Goal: Transaction & Acquisition: Purchase product/service

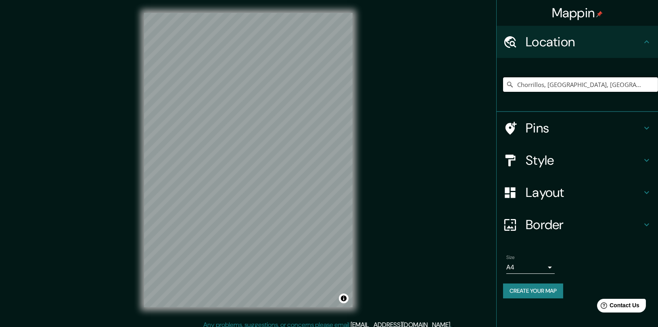
click at [558, 77] on input "Chorrillos, [GEOGRAPHIC_DATA], [GEOGRAPHIC_DATA]" at bounding box center [580, 84] width 155 height 15
click at [559, 92] on div "Chorrillos, Provincia de Lima, Perú" at bounding box center [580, 85] width 155 height 40
click at [561, 84] on input "Chorrillos, [GEOGRAPHIC_DATA], [GEOGRAPHIC_DATA]" at bounding box center [580, 84] width 155 height 15
click at [612, 83] on input "Chorrillos, [GEOGRAPHIC_DATA], [GEOGRAPHIC_DATA]" at bounding box center [580, 84] width 155 height 15
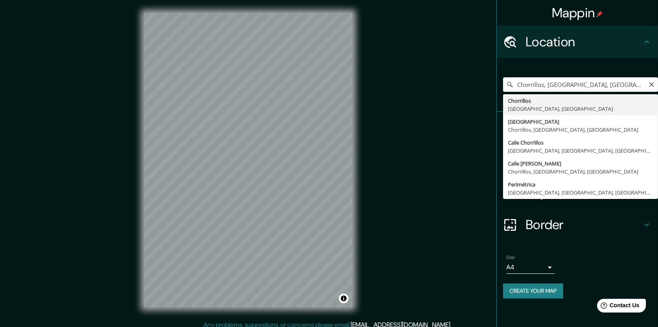
type input "Chorrillos, [GEOGRAPHIC_DATA], [GEOGRAPHIC_DATA]"
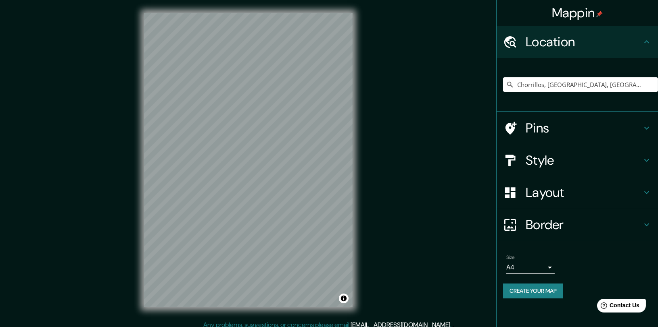
click at [531, 159] on h4 "Style" at bounding box center [583, 160] width 116 height 16
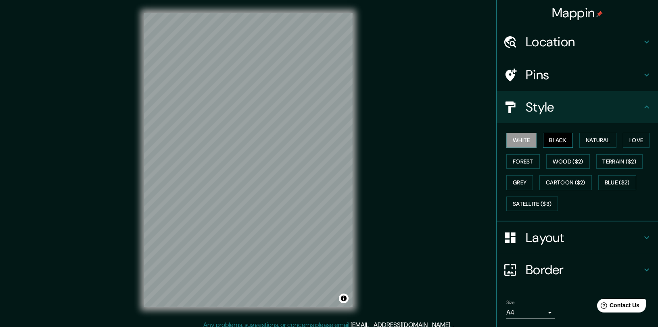
click at [553, 136] on button "Black" at bounding box center [558, 140] width 30 height 15
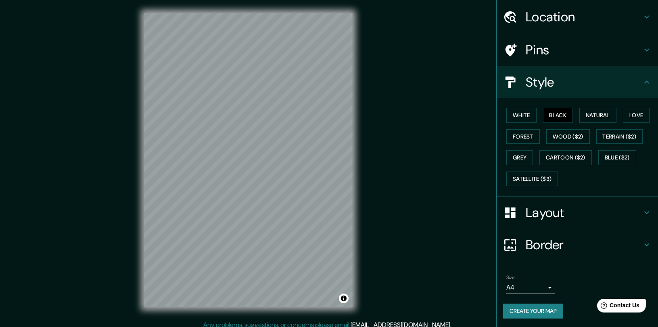
scroll to position [6, 0]
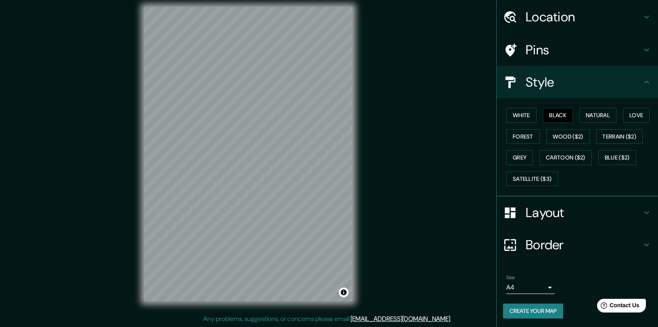
click at [530, 309] on button "Create your map" at bounding box center [533, 311] width 60 height 15
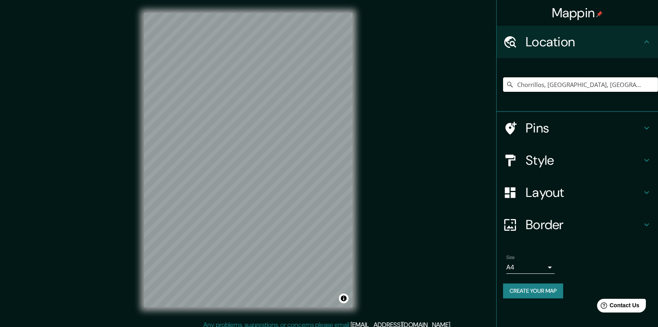
click at [607, 82] on input "Chorrillos, [GEOGRAPHIC_DATA], [GEOGRAPHIC_DATA]" at bounding box center [580, 84] width 155 height 15
click at [616, 85] on input "Chorrillos, [GEOGRAPHIC_DATA], [GEOGRAPHIC_DATA]" at bounding box center [580, 84] width 155 height 15
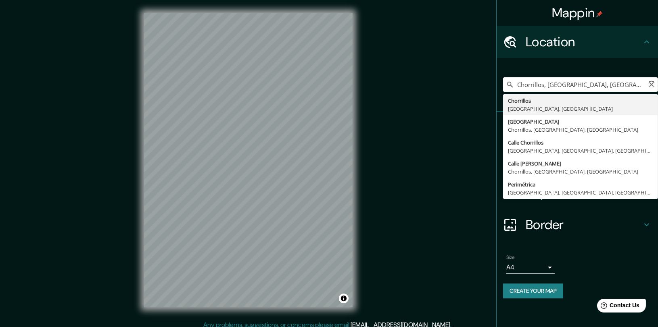
type input "Chorrillos, [GEOGRAPHIC_DATA], [GEOGRAPHIC_DATA]"
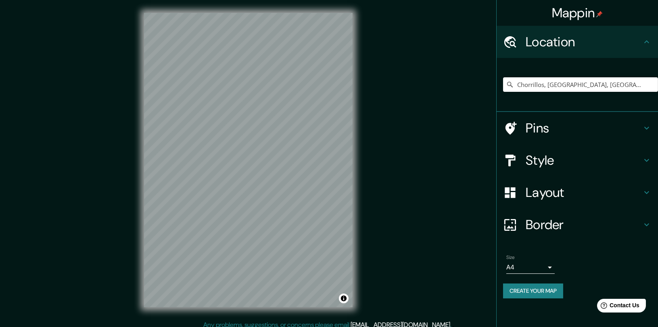
drag, startPoint x: 595, startPoint y: 161, endPoint x: 577, endPoint y: 163, distance: 18.6
click at [595, 161] on h4 "Style" at bounding box center [583, 160] width 116 height 16
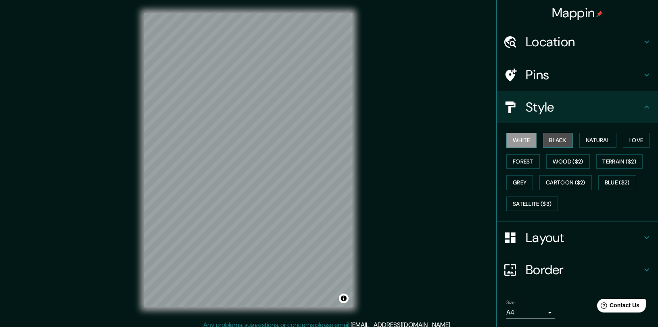
click at [548, 142] on button "Black" at bounding box center [558, 140] width 30 height 15
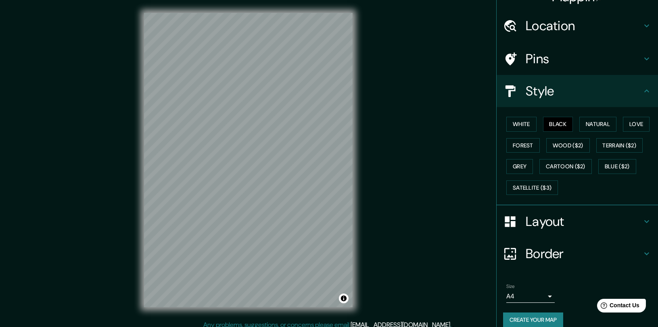
scroll to position [25, 0]
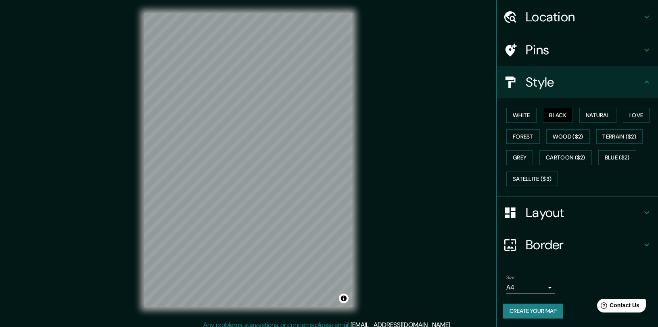
click at [535, 308] on button "Create your map" at bounding box center [533, 311] width 60 height 15
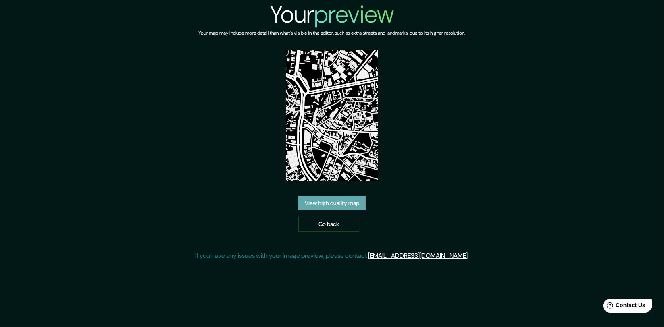
click at [333, 206] on link "View high quality map" at bounding box center [331, 203] width 67 height 15
click at [338, 207] on link "View high quality map" at bounding box center [331, 203] width 67 height 15
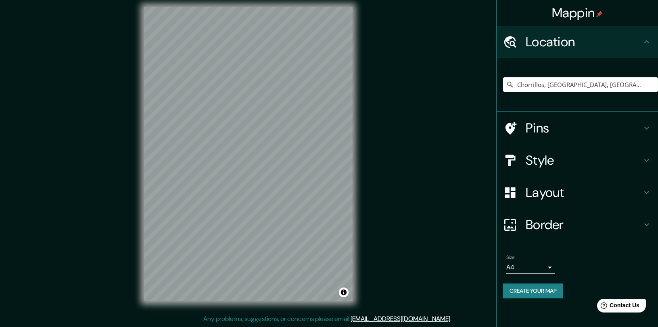
click at [378, 102] on div "Mappin Location [GEOGRAPHIC_DATA], [GEOGRAPHIC_DATA], [GEOGRAPHIC_DATA] Pins St…" at bounding box center [329, 160] width 658 height 333
click at [619, 84] on input "Chorrillos, [GEOGRAPHIC_DATA], [GEOGRAPHIC_DATA]" at bounding box center [580, 84] width 155 height 15
type input "[GEOGRAPHIC_DATA], [GEOGRAPHIC_DATA], [GEOGRAPHIC_DATA], [GEOGRAPHIC_DATA]"
click at [527, 157] on h4 "Style" at bounding box center [583, 160] width 116 height 16
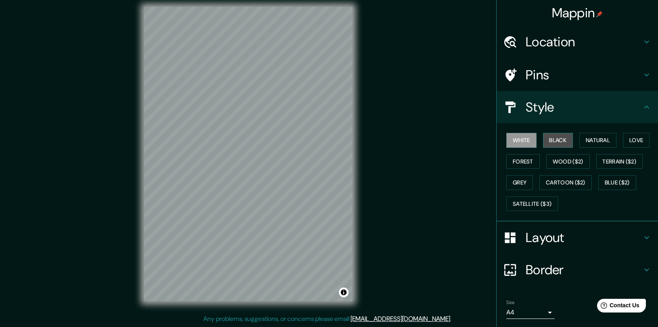
click at [552, 142] on button "Black" at bounding box center [558, 140] width 30 height 15
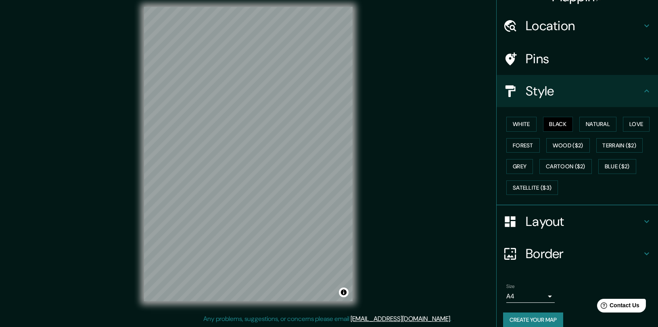
scroll to position [25, 0]
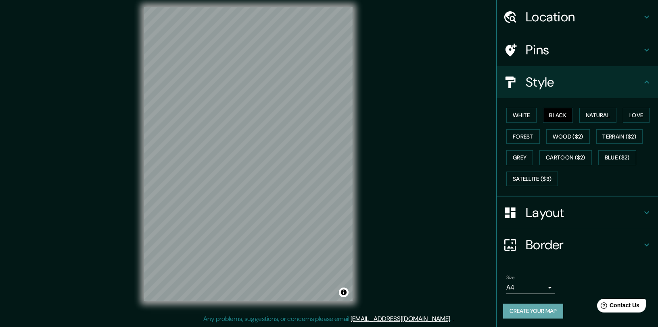
click at [541, 308] on button "Create your map" at bounding box center [533, 311] width 60 height 15
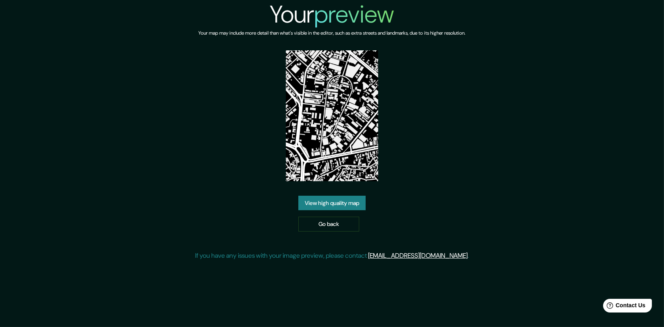
drag, startPoint x: 353, startPoint y: 140, endPoint x: 251, endPoint y: 177, distance: 108.9
click at [250, 177] on div "Your preview Your map may include more detail than what's visible in the editor…" at bounding box center [332, 133] width 274 height 267
click at [321, 202] on link "View high quality map" at bounding box center [331, 203] width 67 height 15
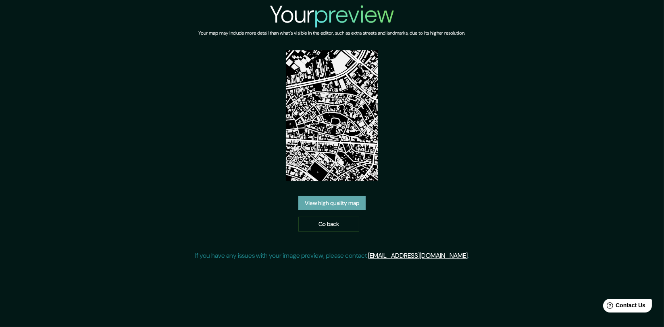
click at [346, 198] on link "View high quality map" at bounding box center [331, 203] width 67 height 15
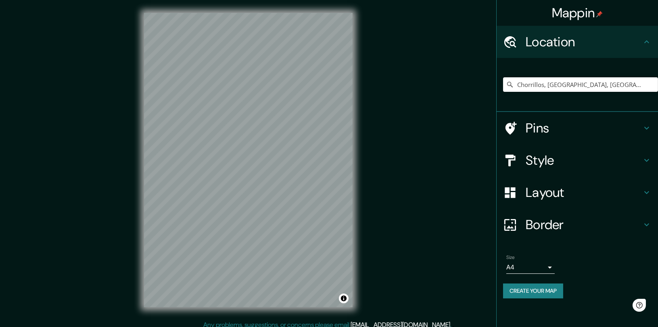
click at [631, 77] on div "Chorrillos, [GEOGRAPHIC_DATA], [GEOGRAPHIC_DATA]" at bounding box center [580, 85] width 155 height 40
click at [631, 81] on input "Chorrillos, [GEOGRAPHIC_DATA], [GEOGRAPHIC_DATA]" at bounding box center [580, 84] width 155 height 15
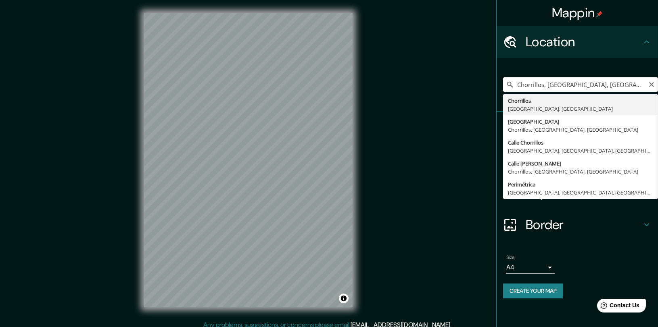
type input "Chorrillos, [GEOGRAPHIC_DATA], [GEOGRAPHIC_DATA]"
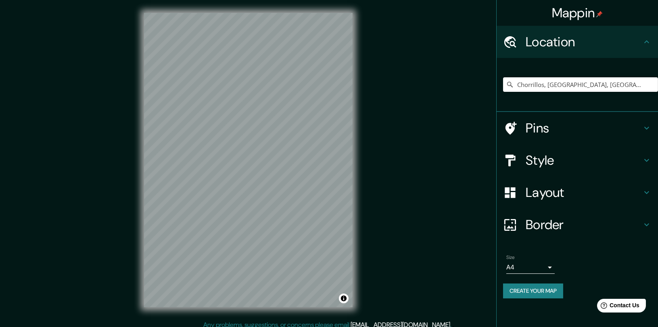
click at [574, 129] on h4 "Pins" at bounding box center [583, 128] width 116 height 16
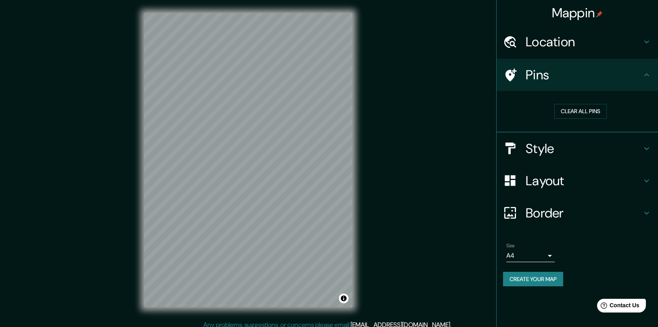
click at [624, 78] on h4 "Pins" at bounding box center [583, 75] width 116 height 16
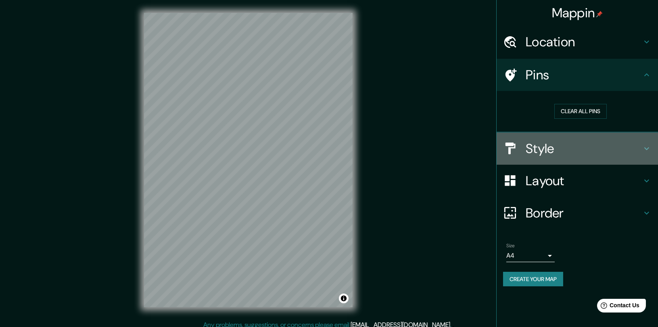
click at [644, 154] on div "Style" at bounding box center [576, 149] width 161 height 32
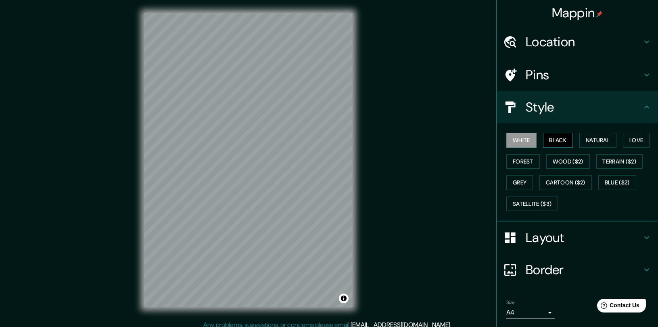
click at [547, 141] on button "Black" at bounding box center [558, 140] width 30 height 15
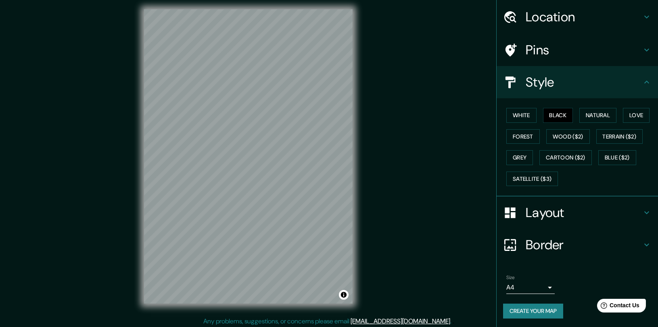
scroll to position [6, 0]
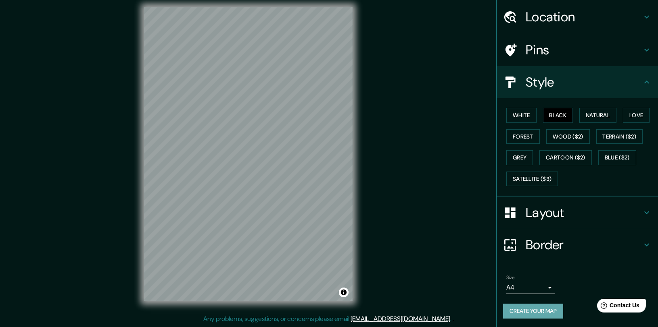
click at [522, 305] on button "Create your map" at bounding box center [533, 311] width 60 height 15
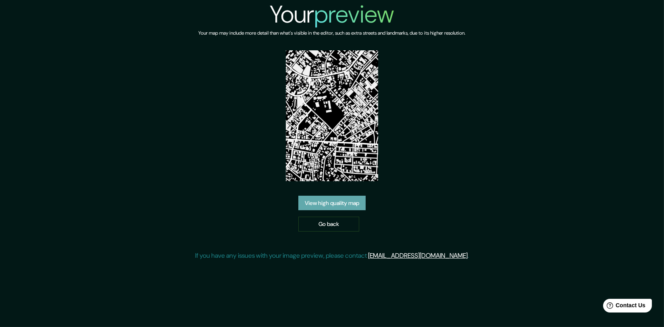
click at [362, 202] on link "View high quality map" at bounding box center [331, 203] width 67 height 15
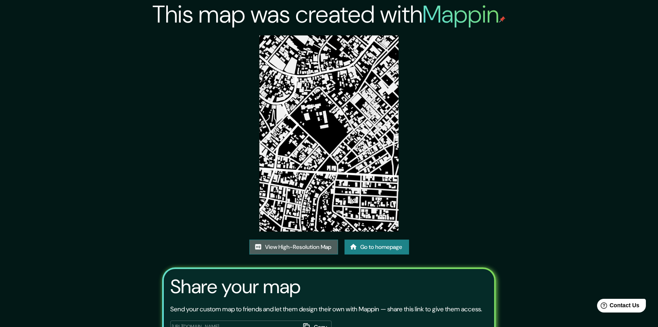
click at [318, 242] on link "View High-Resolution Map" at bounding box center [293, 247] width 89 height 15
click at [287, 245] on link "View High-Resolution Map" at bounding box center [293, 247] width 89 height 15
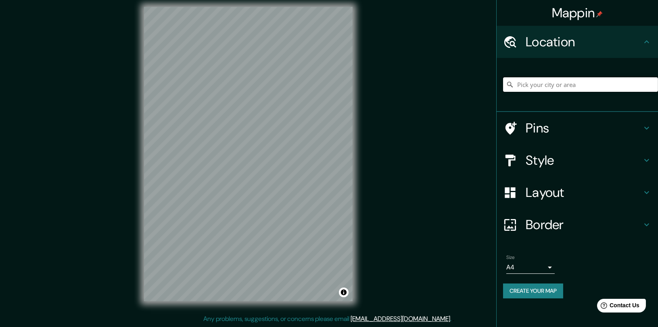
click at [526, 81] on input "Pick your city or area" at bounding box center [580, 84] width 155 height 15
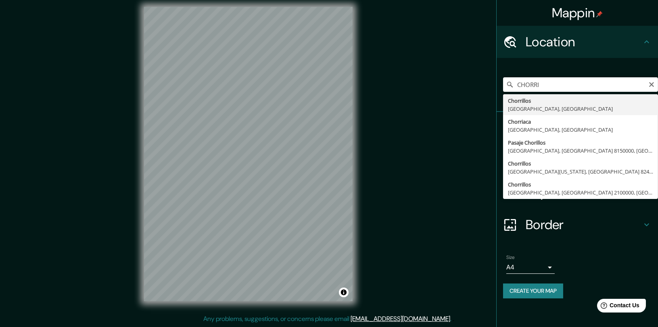
type input "Chorrillos, [GEOGRAPHIC_DATA], [GEOGRAPHIC_DATA]"
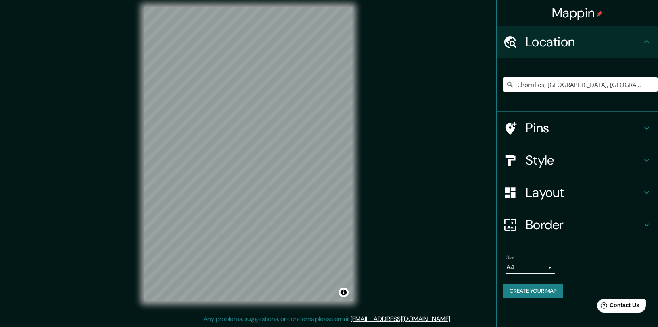
click at [563, 131] on h4 "Pins" at bounding box center [583, 128] width 116 height 16
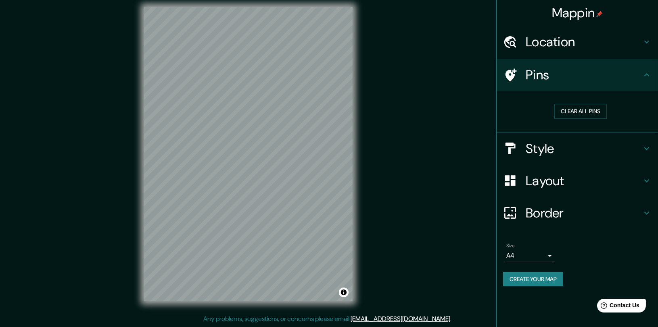
click at [588, 77] on h4 "Pins" at bounding box center [583, 75] width 116 height 16
click at [589, 152] on h4 "Style" at bounding box center [583, 149] width 116 height 16
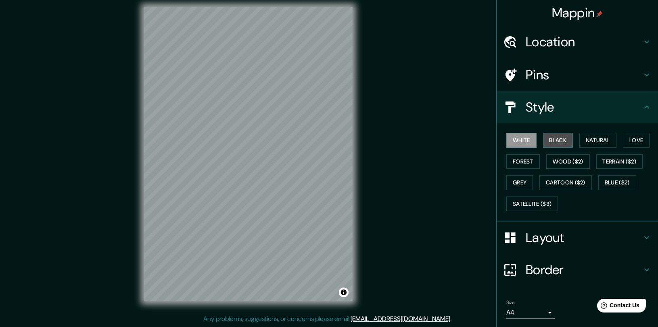
click at [549, 142] on button "Black" at bounding box center [558, 140] width 30 height 15
click at [531, 144] on div "White Black Natural Love Forest Wood ($2) Terrain ($2) Grey Cartoon ($2) Blue (…" at bounding box center [580, 172] width 155 height 85
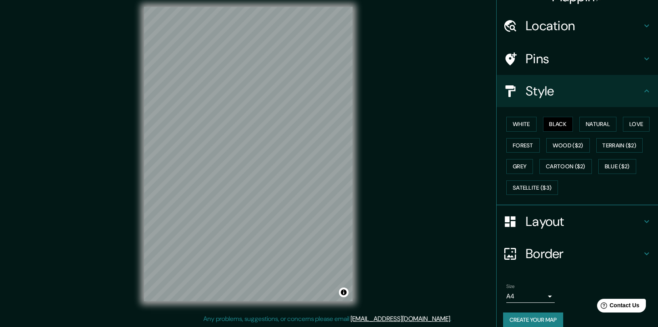
scroll to position [25, 0]
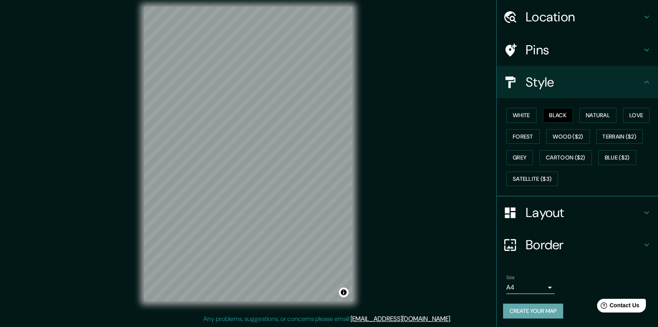
click at [541, 309] on button "Create your map" at bounding box center [533, 311] width 60 height 15
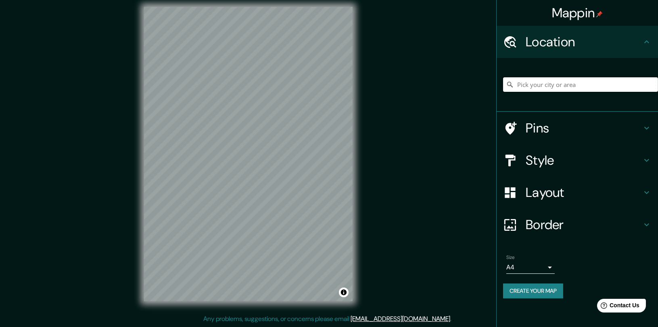
click at [569, 82] on input "Pick your city or area" at bounding box center [580, 84] width 155 height 15
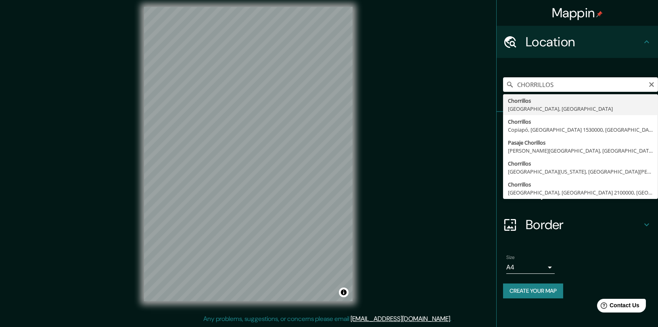
type input "Chorrillos, [GEOGRAPHIC_DATA], [GEOGRAPHIC_DATA]"
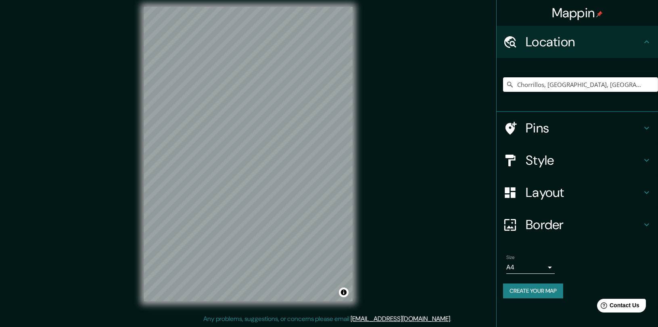
click at [598, 158] on h4 "Style" at bounding box center [583, 160] width 116 height 16
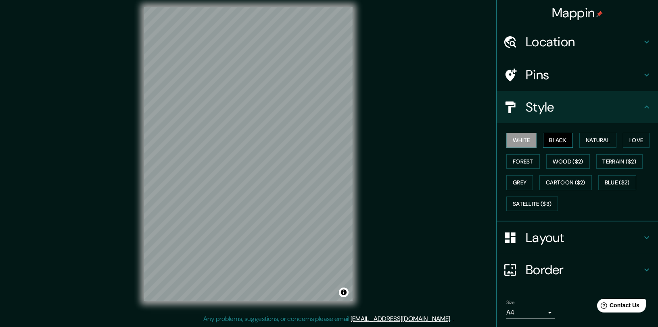
click at [543, 138] on button "Black" at bounding box center [558, 140] width 30 height 15
click at [381, 112] on div "Mappin Location Chorrillos, Provincia de Lima, Perú Pins Style White Black Natu…" at bounding box center [329, 160] width 658 height 333
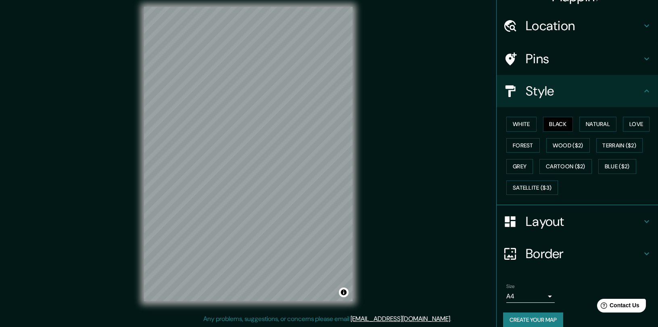
scroll to position [25, 0]
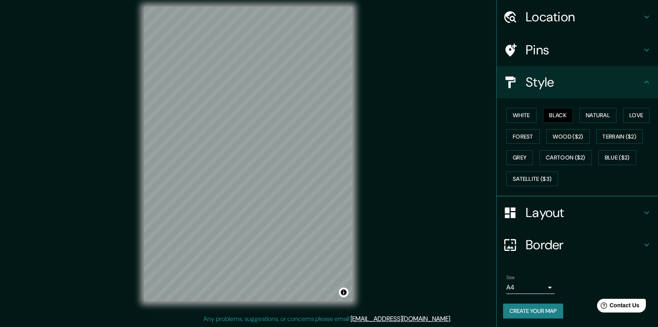
click at [539, 308] on button "Create your map" at bounding box center [533, 311] width 60 height 15
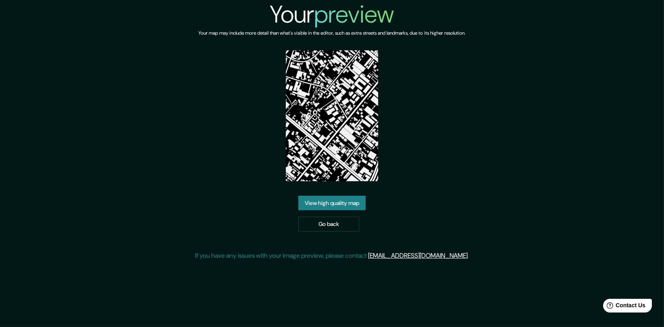
click at [341, 203] on link "View high quality map" at bounding box center [331, 203] width 67 height 15
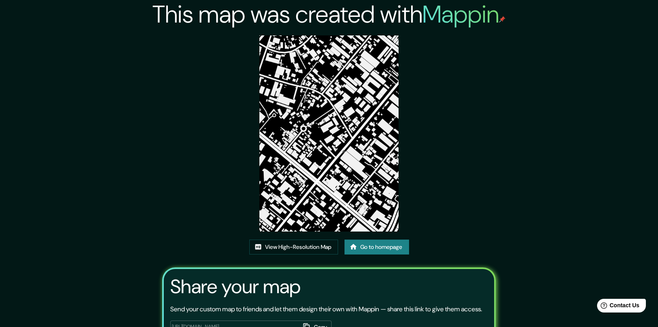
drag, startPoint x: 335, startPoint y: 151, endPoint x: 309, endPoint y: 191, distance: 47.6
click at [307, 183] on img at bounding box center [328, 133] width 139 height 196
click at [312, 241] on link "View High-Resolution Map" at bounding box center [293, 247] width 89 height 15
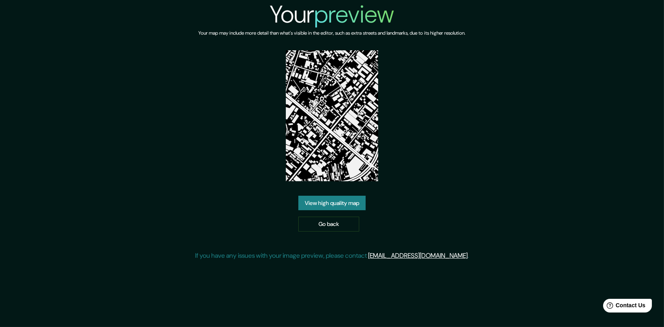
click at [342, 81] on img at bounding box center [332, 115] width 93 height 131
click at [352, 199] on link "View high quality map" at bounding box center [331, 203] width 67 height 15
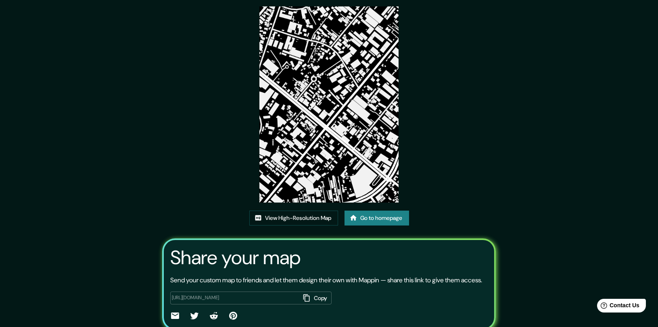
scroll to position [45, 0]
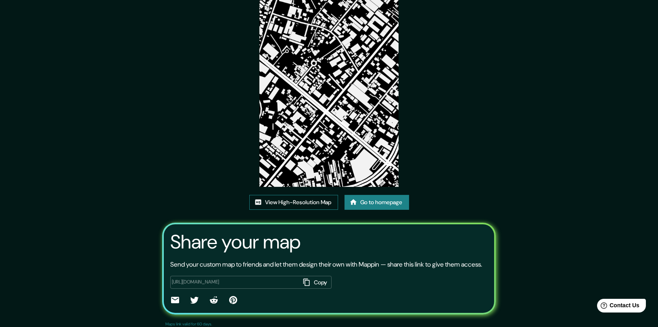
click at [325, 203] on link "View High-Resolution Map" at bounding box center [293, 202] width 89 height 15
click at [285, 207] on link "View High-Resolution Map" at bounding box center [293, 202] width 89 height 15
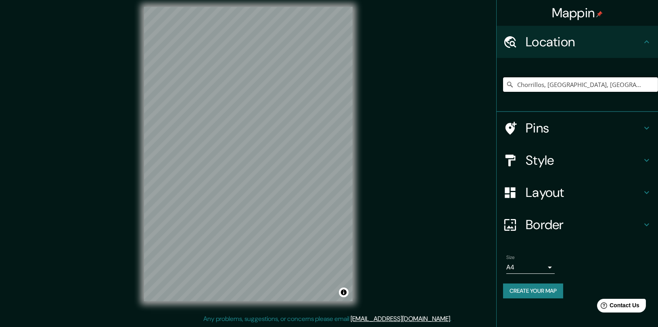
click at [604, 83] on input "Chorrillos, [GEOGRAPHIC_DATA], [GEOGRAPHIC_DATA]" at bounding box center [580, 84] width 155 height 15
click at [617, 82] on input "Chorrillos, [GEOGRAPHIC_DATA], [GEOGRAPHIC_DATA]" at bounding box center [580, 84] width 155 height 15
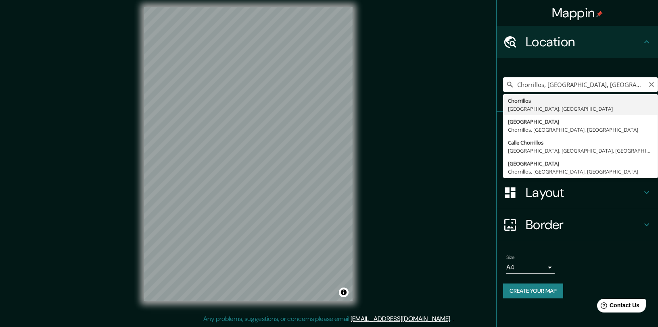
type input "Chorrillos, [GEOGRAPHIC_DATA], [GEOGRAPHIC_DATA]"
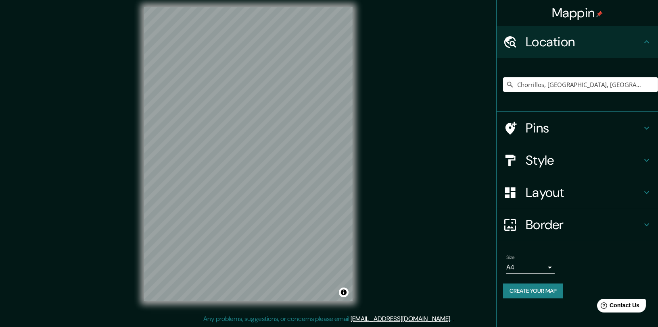
click at [581, 164] on h4 "Style" at bounding box center [583, 160] width 116 height 16
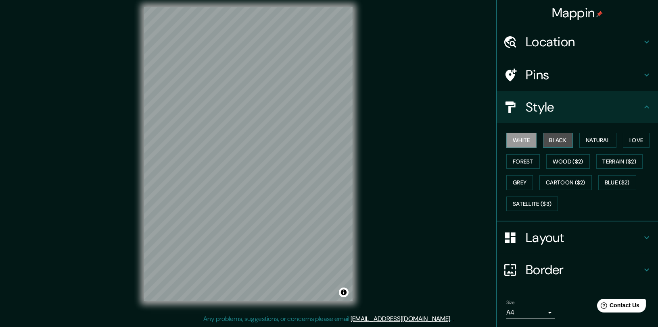
click at [553, 139] on button "Black" at bounding box center [558, 140] width 30 height 15
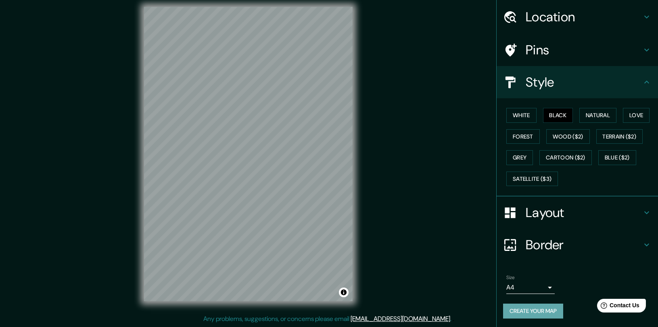
click at [527, 309] on button "Create your map" at bounding box center [533, 311] width 60 height 15
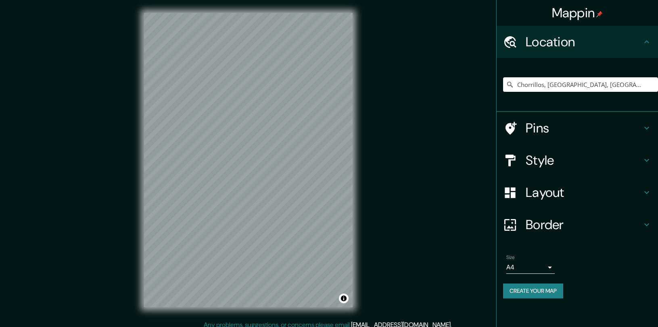
scroll to position [6, 0]
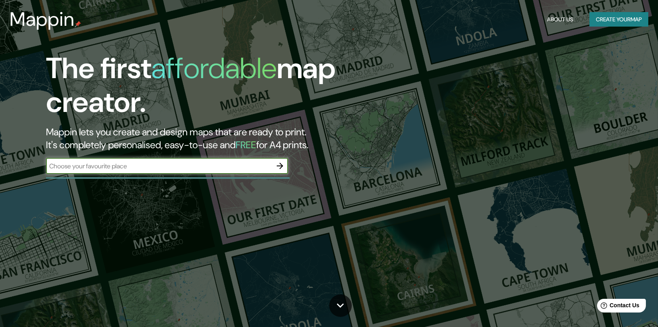
click at [185, 170] on input "text" at bounding box center [159, 166] width 226 height 9
type input "S"
type input "s"
type input "a"
type input "m"
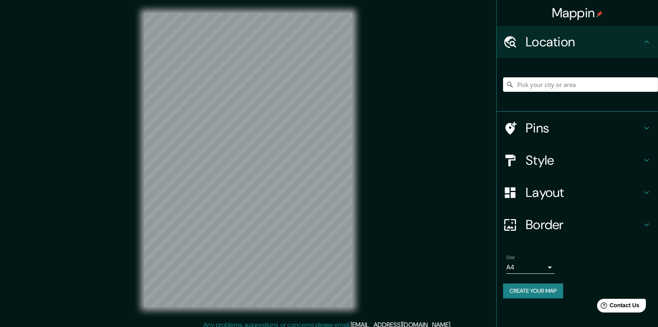
scroll to position [6, 0]
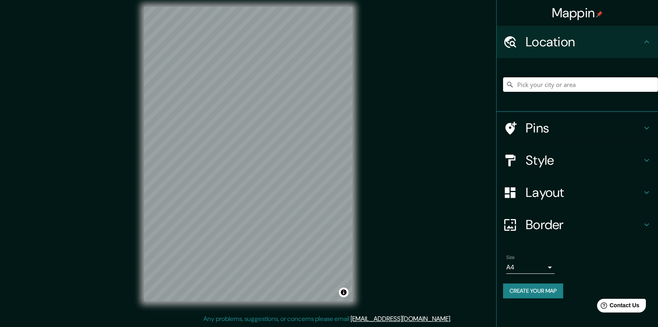
click at [537, 79] on input "Pick your city or area" at bounding box center [580, 84] width 155 height 15
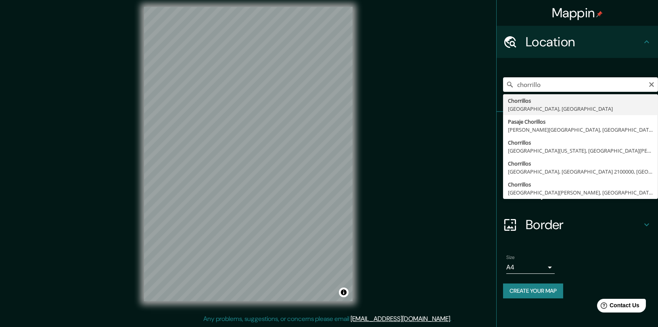
type input "Chorrillos, Provincia de Lima, Perú"
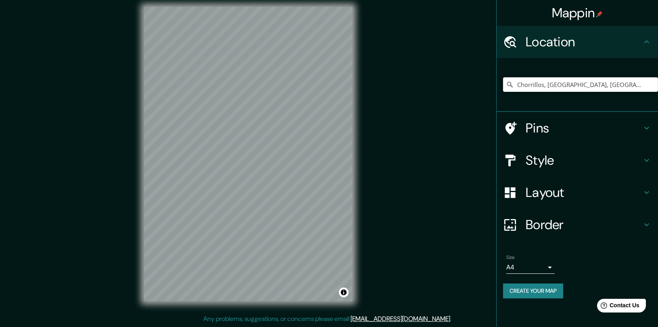
click at [560, 167] on h4 "Style" at bounding box center [583, 160] width 116 height 16
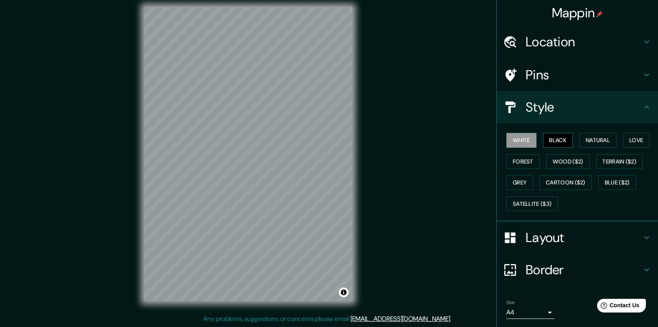
click at [556, 138] on button "Black" at bounding box center [558, 140] width 30 height 15
click at [526, 304] on div "Size A4 single" at bounding box center [530, 309] width 48 height 19
click at [535, 315] on body "Mappin Location Chorrillos, Provincia de Lima, Perú Pins Style White Black Natu…" at bounding box center [329, 157] width 658 height 327
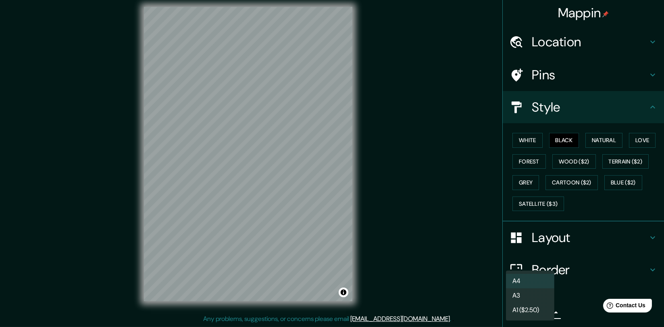
click at [574, 289] on div at bounding box center [332, 163] width 664 height 327
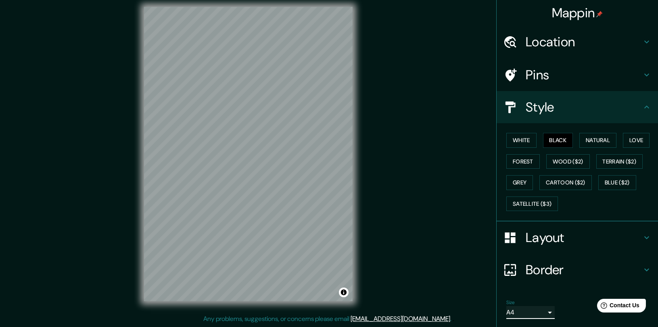
scroll to position [25, 0]
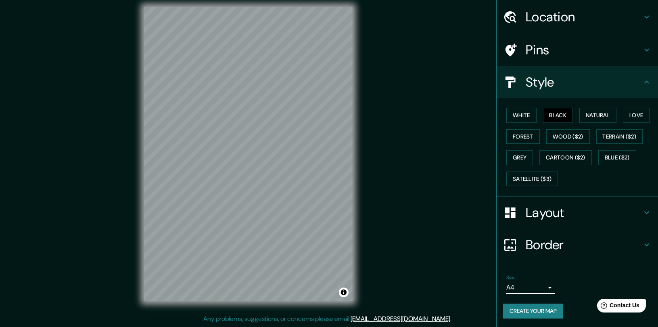
click at [528, 313] on button "Create your map" at bounding box center [533, 311] width 60 height 15
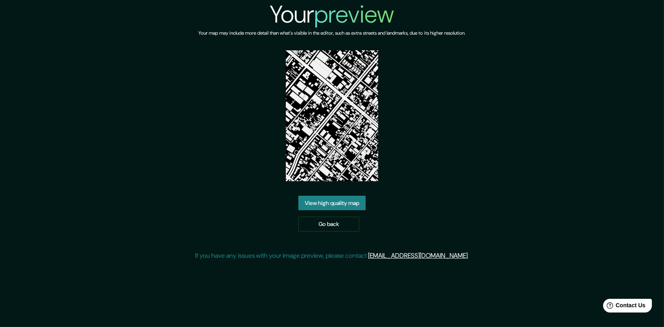
click at [342, 206] on link "View high quality map" at bounding box center [331, 203] width 67 height 15
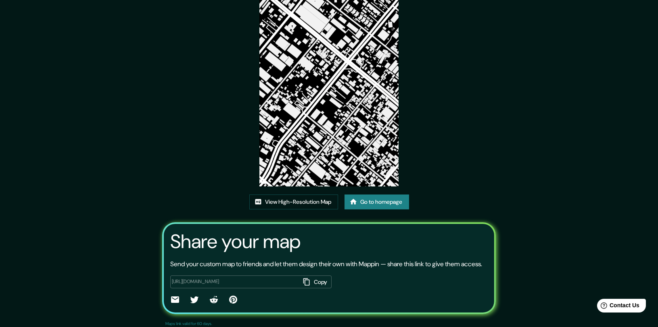
scroll to position [61, 0]
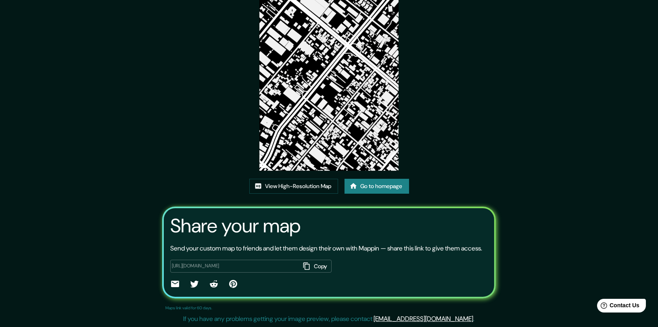
drag, startPoint x: 300, startPoint y: 75, endPoint x: 161, endPoint y: 143, distance: 154.0
click at [161, 143] on div "This map was created with Mappin View High-Resolution Map Go to homepage Share …" at bounding box center [328, 133] width 353 height 388
click at [292, 187] on link "View High-Resolution Map" at bounding box center [293, 186] width 89 height 15
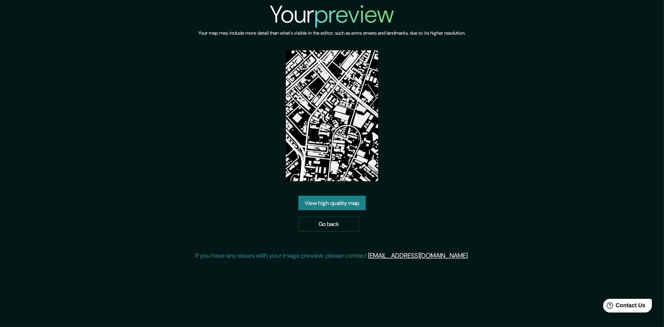
click at [314, 200] on link "View high quality map" at bounding box center [331, 203] width 67 height 15
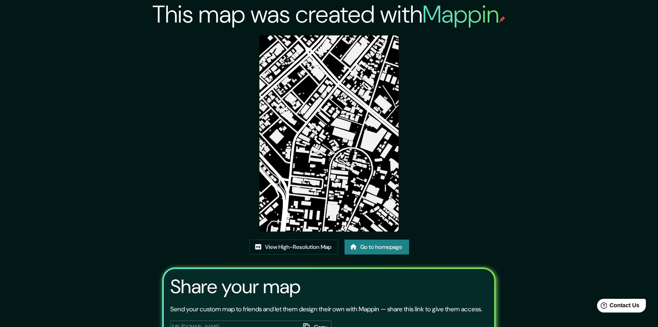
drag, startPoint x: 312, startPoint y: 113, endPoint x: 481, endPoint y: 129, distance: 169.7
click at [481, 129] on div "This map was created with Mappin View High-Resolution Map Go to homepage Share …" at bounding box center [328, 194] width 353 height 388
click at [292, 245] on link "View High-Resolution Map" at bounding box center [293, 247] width 89 height 15
